Goal: Information Seeking & Learning: Learn about a topic

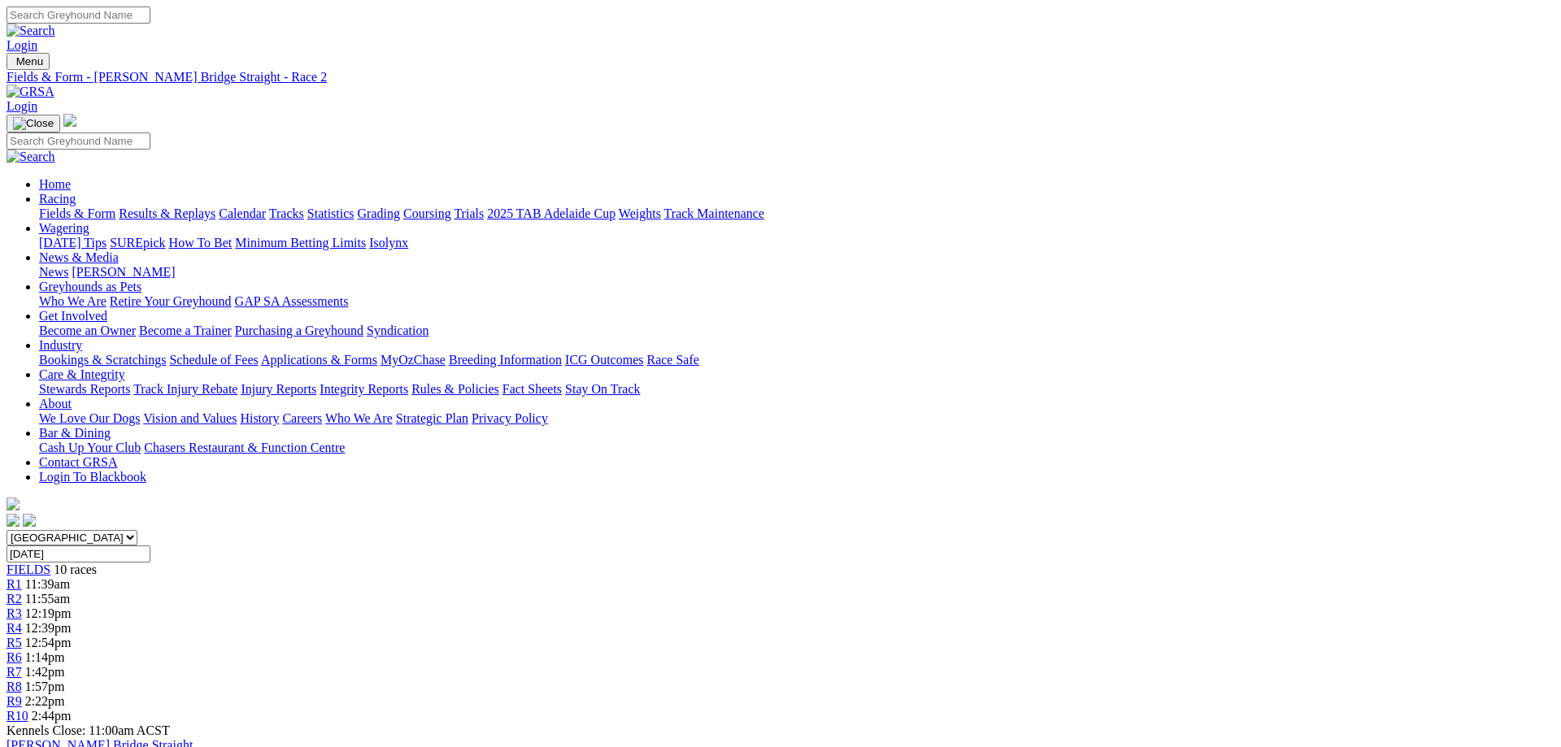
click at [50, 563] on span "FIELDS" at bounding box center [29, 570] width 44 height 14
click at [28, 709] on link "R10" at bounding box center [18, 716] width 22 height 14
click at [307, 563] on div "FIELDS 10 races" at bounding box center [781, 570] width 1548 height 15
click at [266, 207] on link "Calendar" at bounding box center [242, 214] width 47 height 14
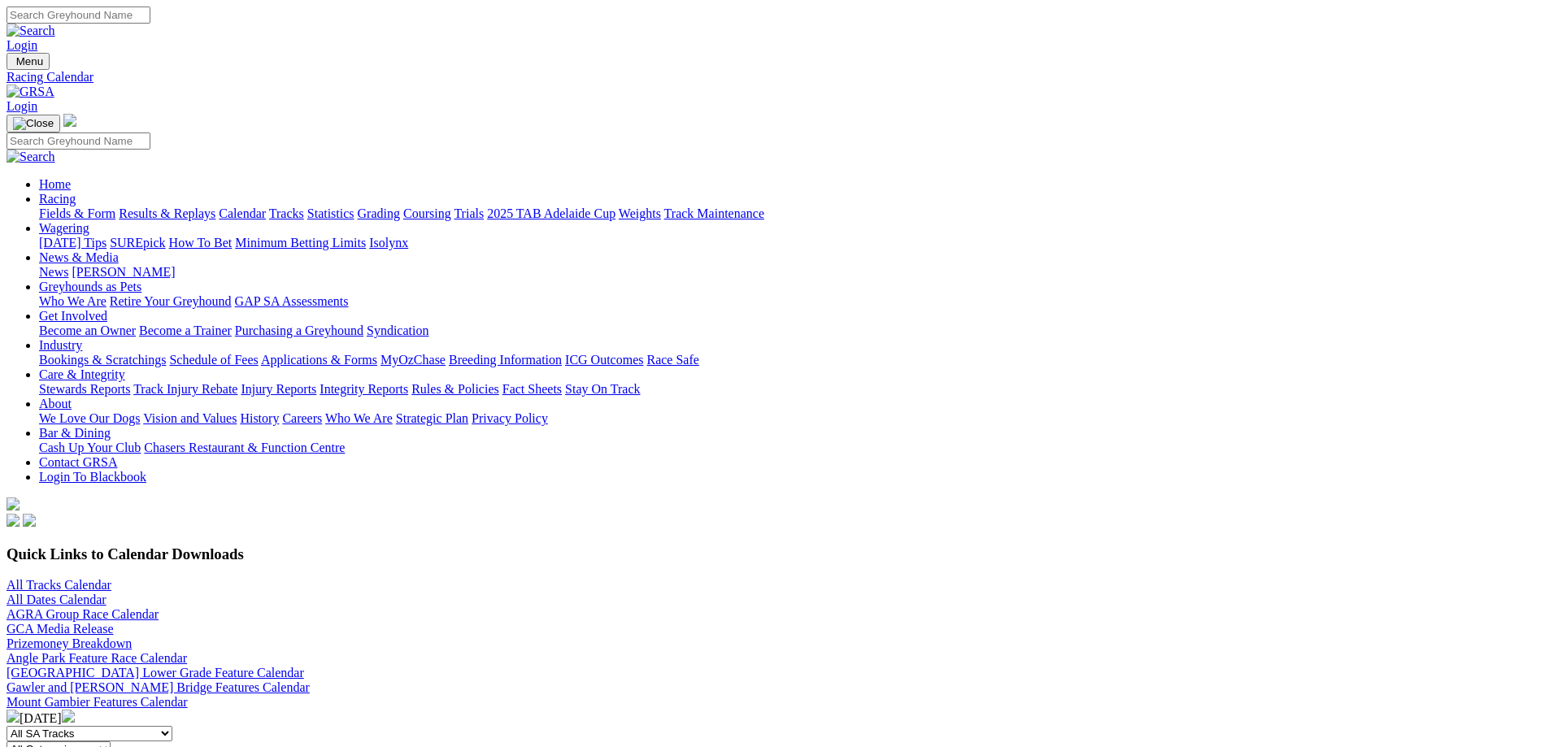
click at [111, 578] on link "All Tracks Calendar" at bounding box center [59, 585] width 105 height 14
